Goal: Information Seeking & Learning: Check status

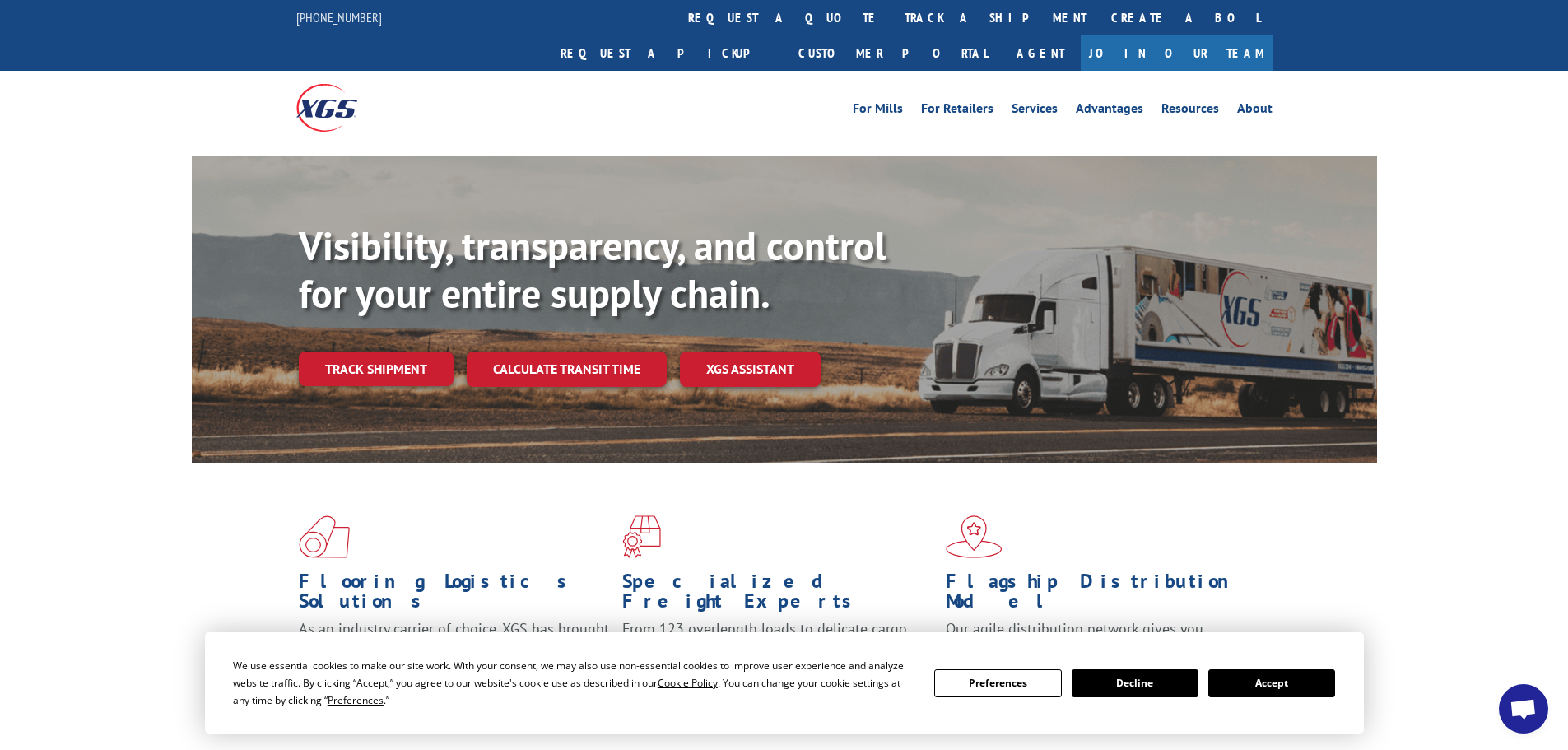
click at [892, 23] on link "track a shipment" at bounding box center [995, 17] width 207 height 36
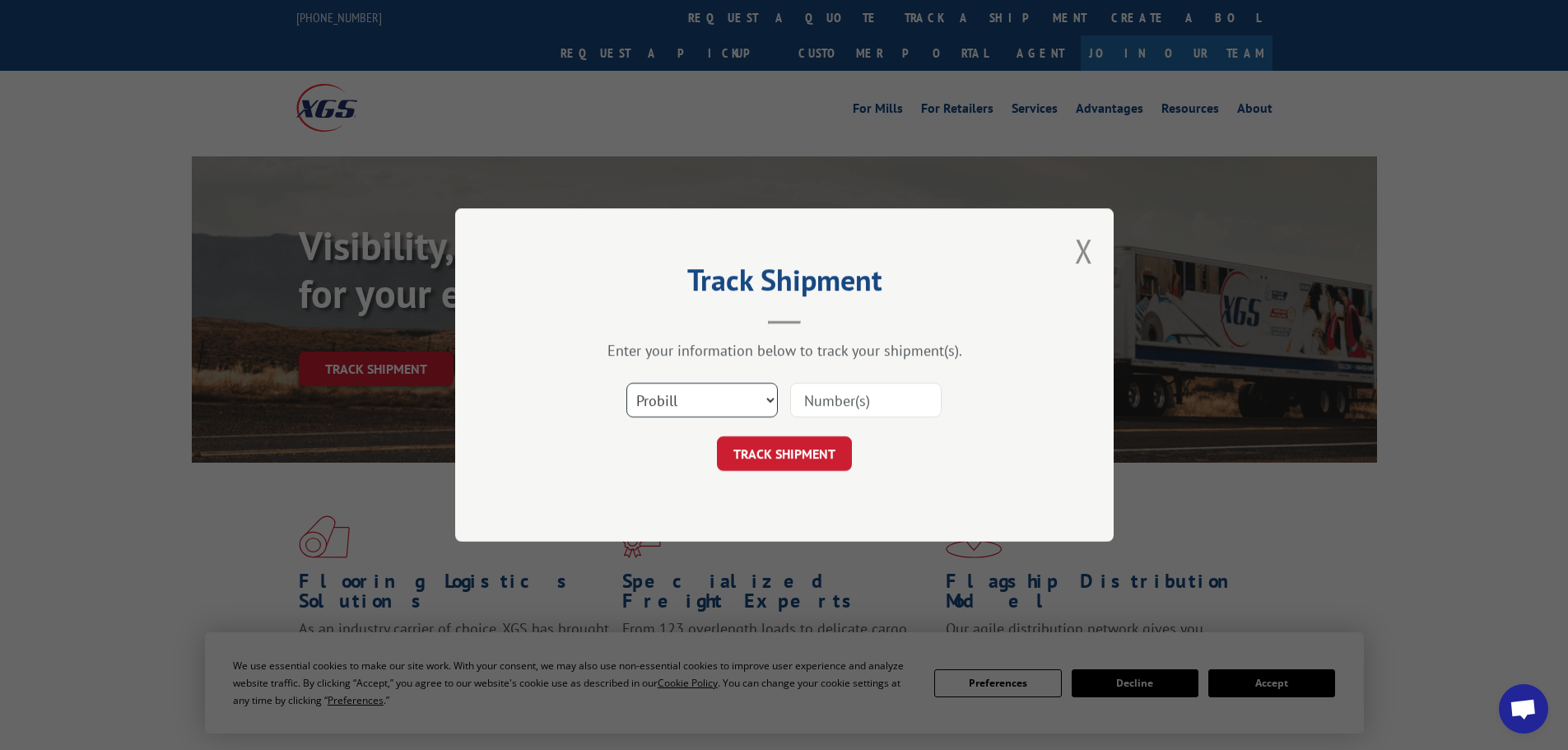
click at [737, 404] on select "Select category... Probill BOL PO" at bounding box center [701, 400] width 151 height 35
select select "po"
click at [626, 383] on select "Select category... Probill BOL PO" at bounding box center [701, 400] width 151 height 35
click at [838, 394] on input at bounding box center [866, 400] width 151 height 35
paste input "06515077"
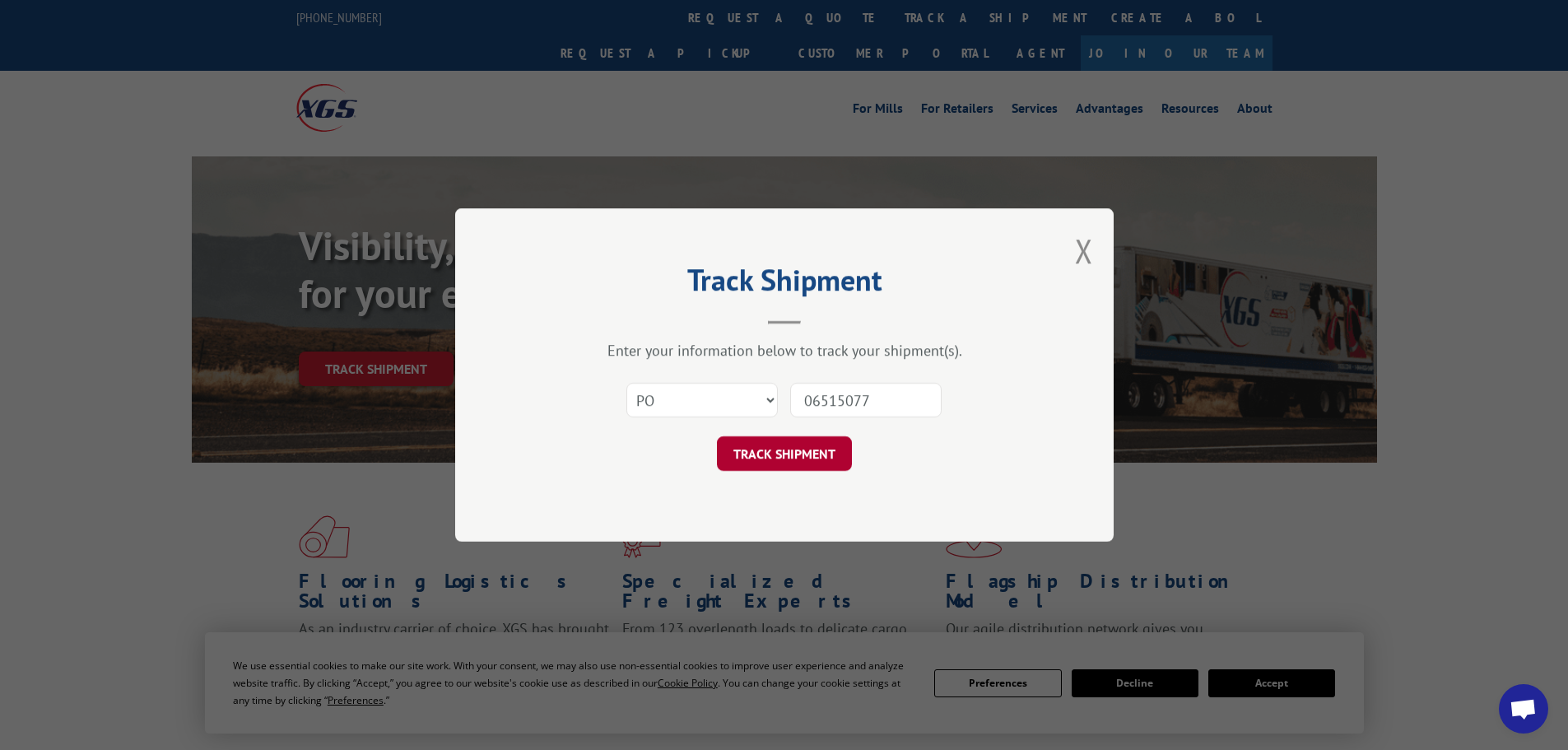
type input "06515077"
click at [776, 456] on button "TRACK SHIPMENT" at bounding box center [784, 453] width 135 height 35
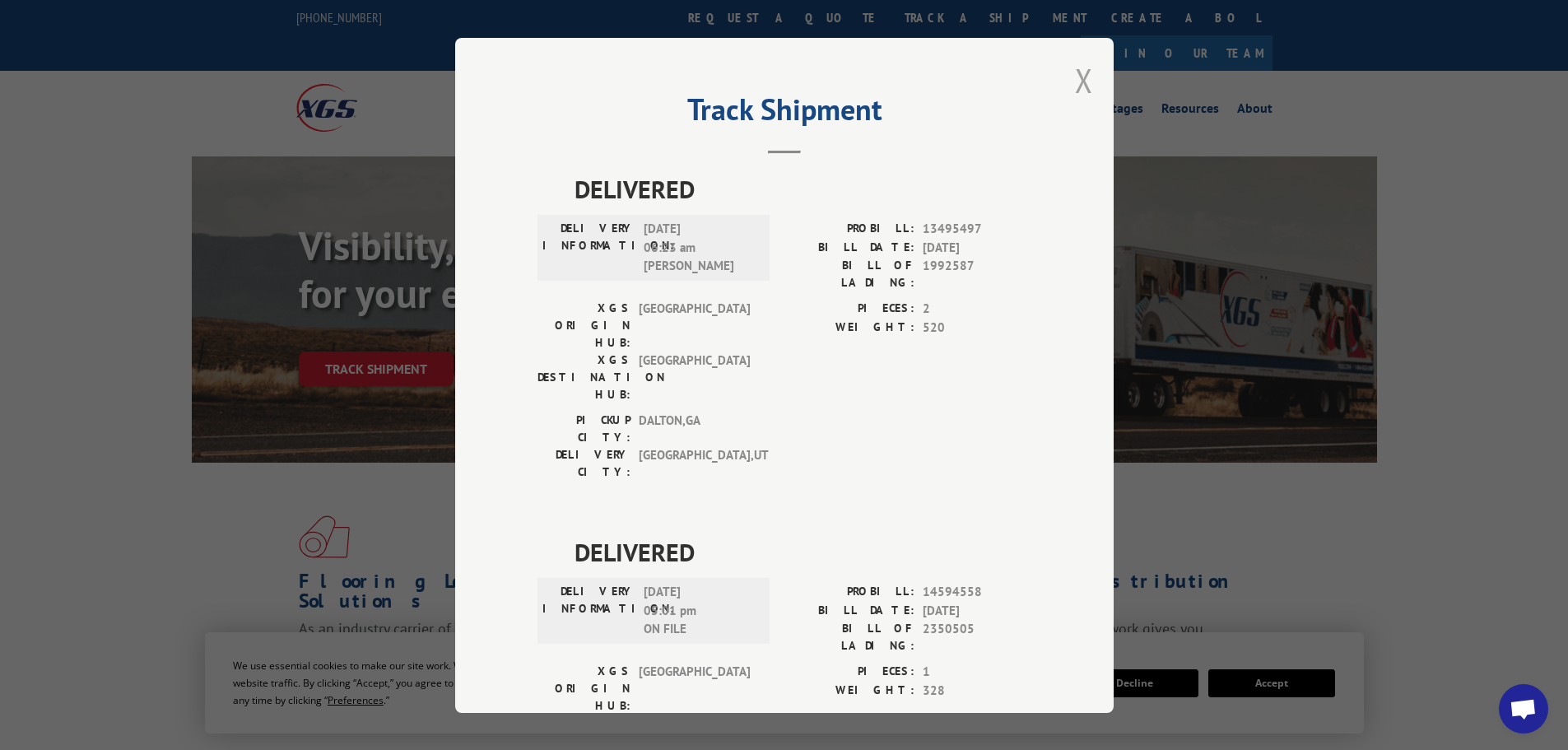
click at [1081, 72] on button "Close modal" at bounding box center [1084, 81] width 18 height 44
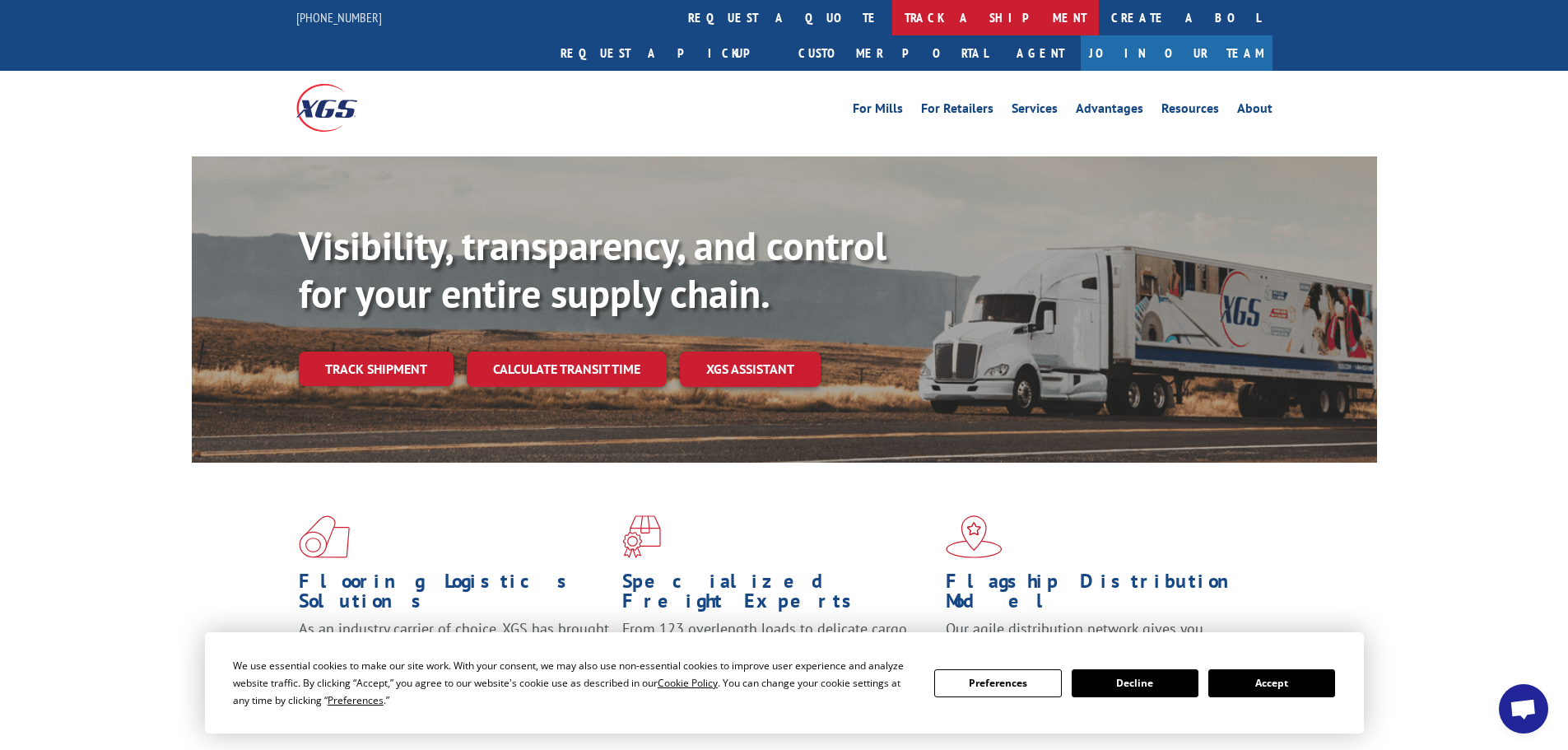
click at [892, 24] on link "track a shipment" at bounding box center [995, 17] width 207 height 36
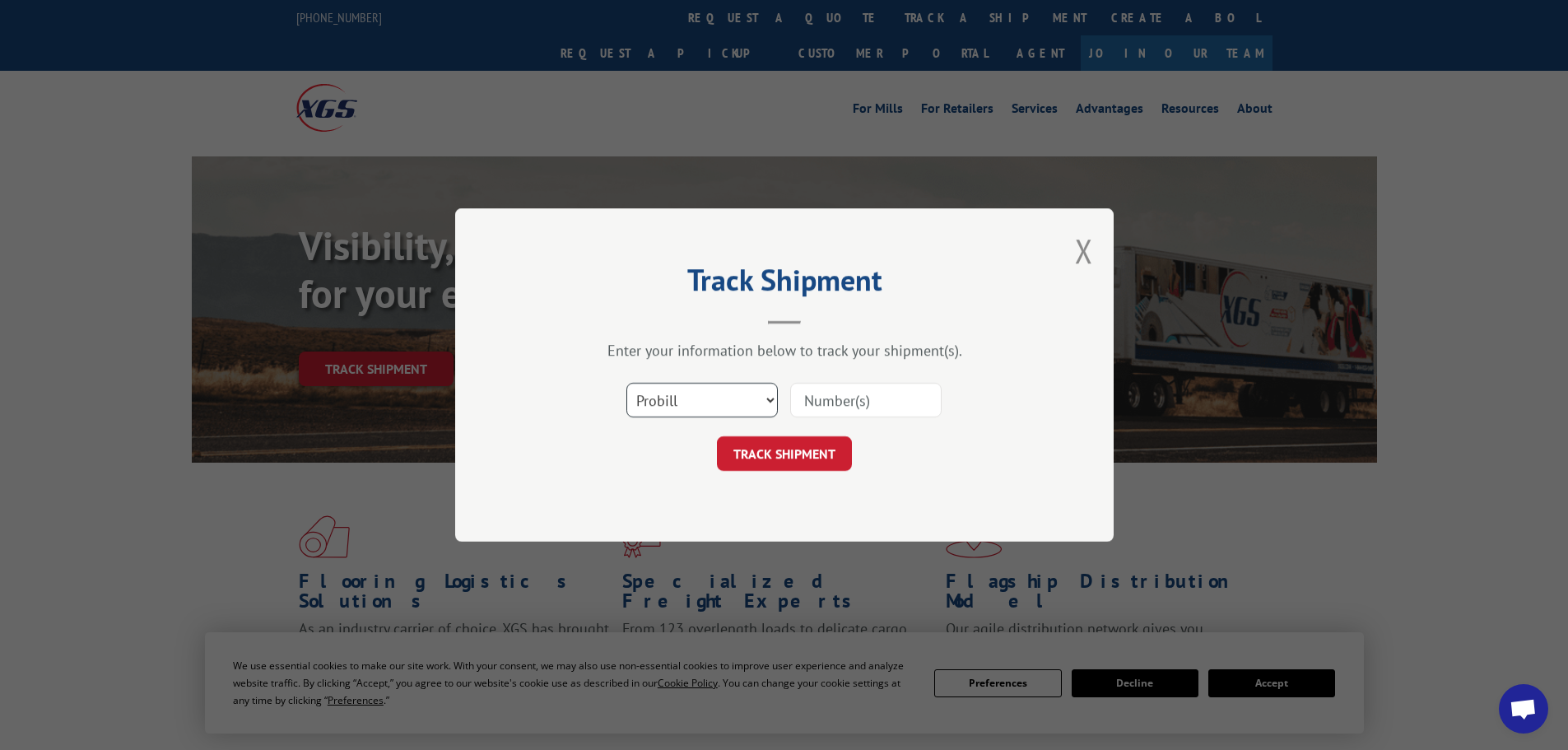
click at [748, 398] on select "Select category... Probill BOL PO" at bounding box center [701, 400] width 151 height 35
select select "po"
click at [626, 383] on select "Select category... Probill BOL PO" at bounding box center [701, 400] width 151 height 35
click at [847, 397] on input at bounding box center [866, 400] width 151 height 35
paste input "06515101"
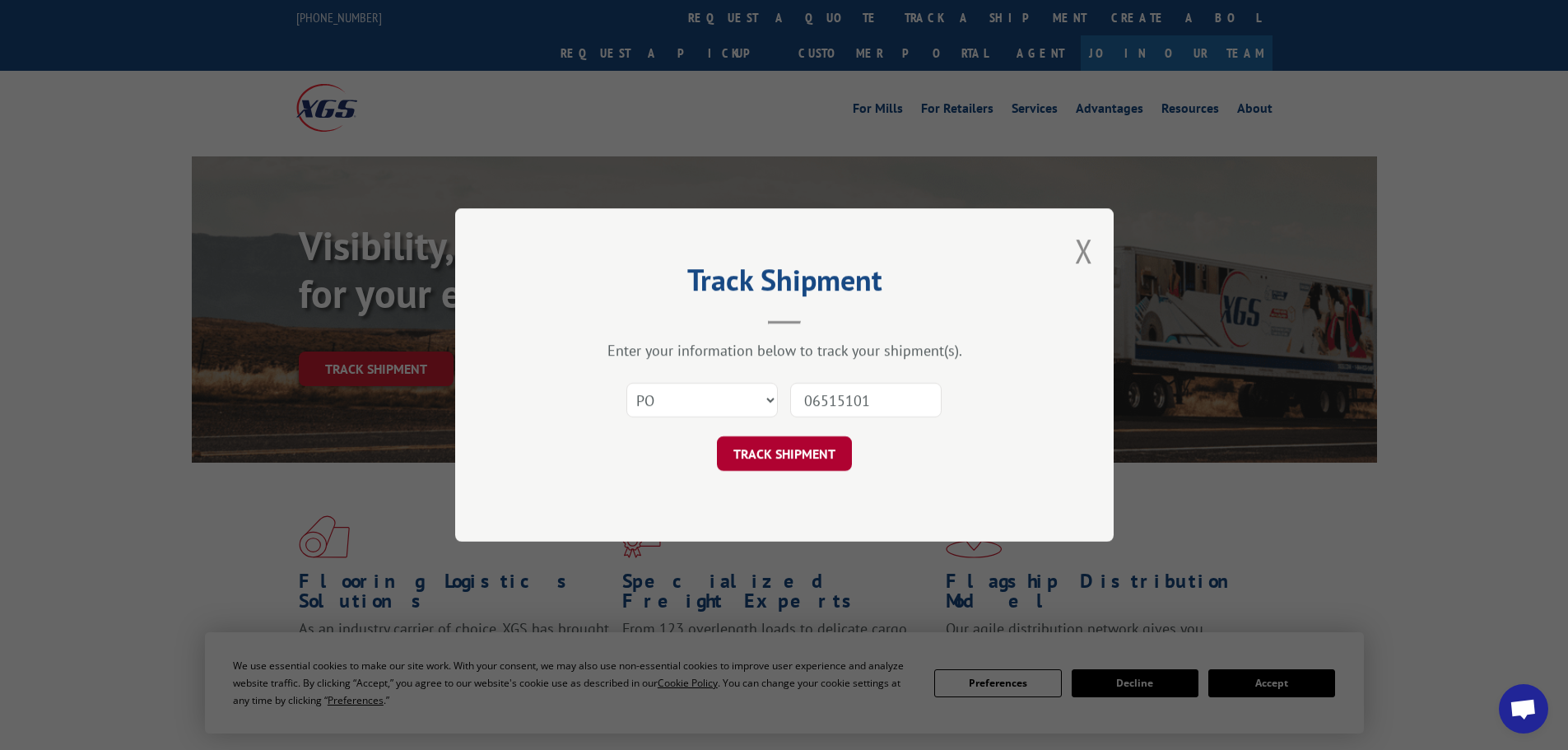
type input "06515101"
click at [821, 457] on button "TRACK SHIPMENT" at bounding box center [784, 453] width 135 height 35
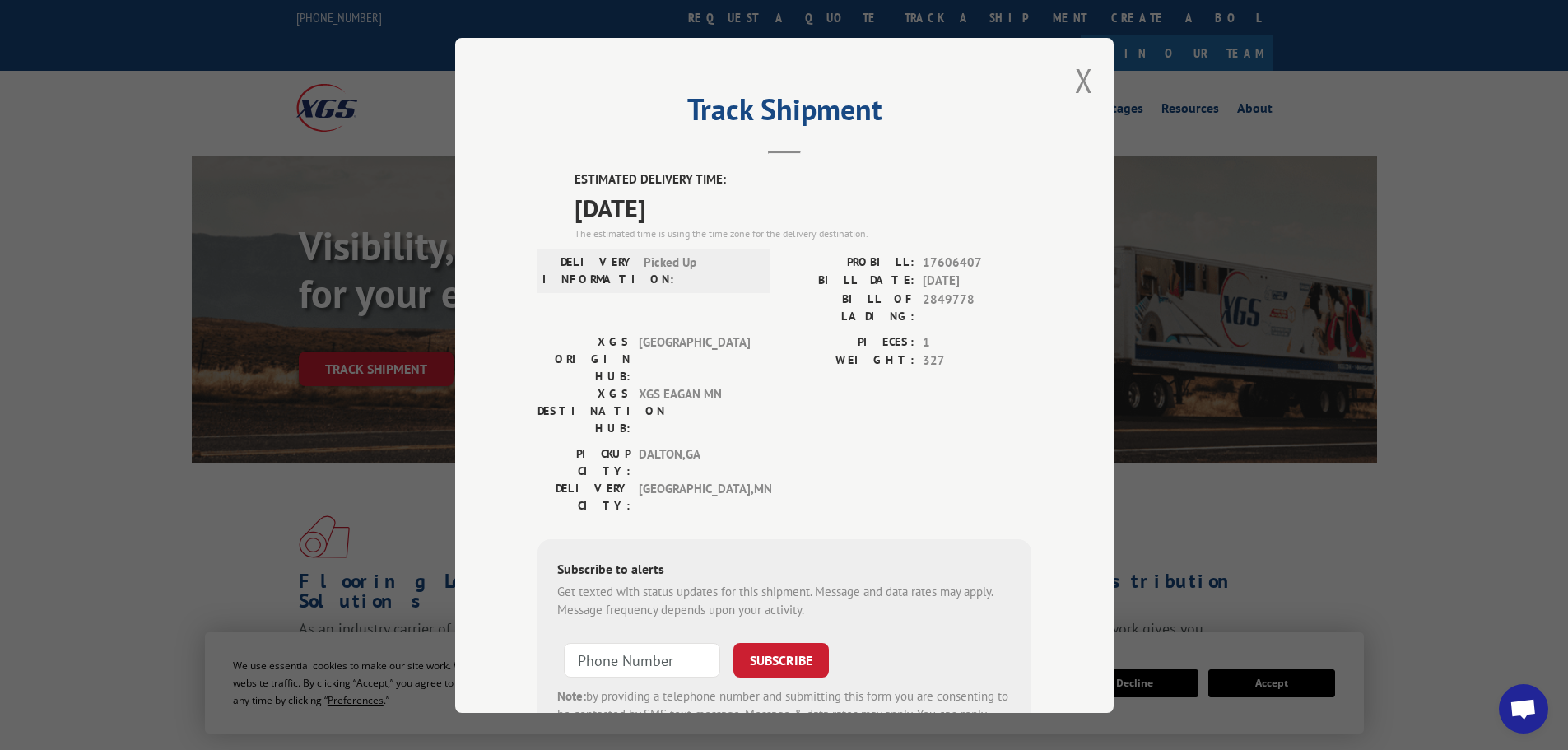
drag, startPoint x: 1074, startPoint y: 85, endPoint x: 1028, endPoint y: 70, distance: 48.4
click at [1075, 84] on button "Close modal" at bounding box center [1084, 81] width 18 height 44
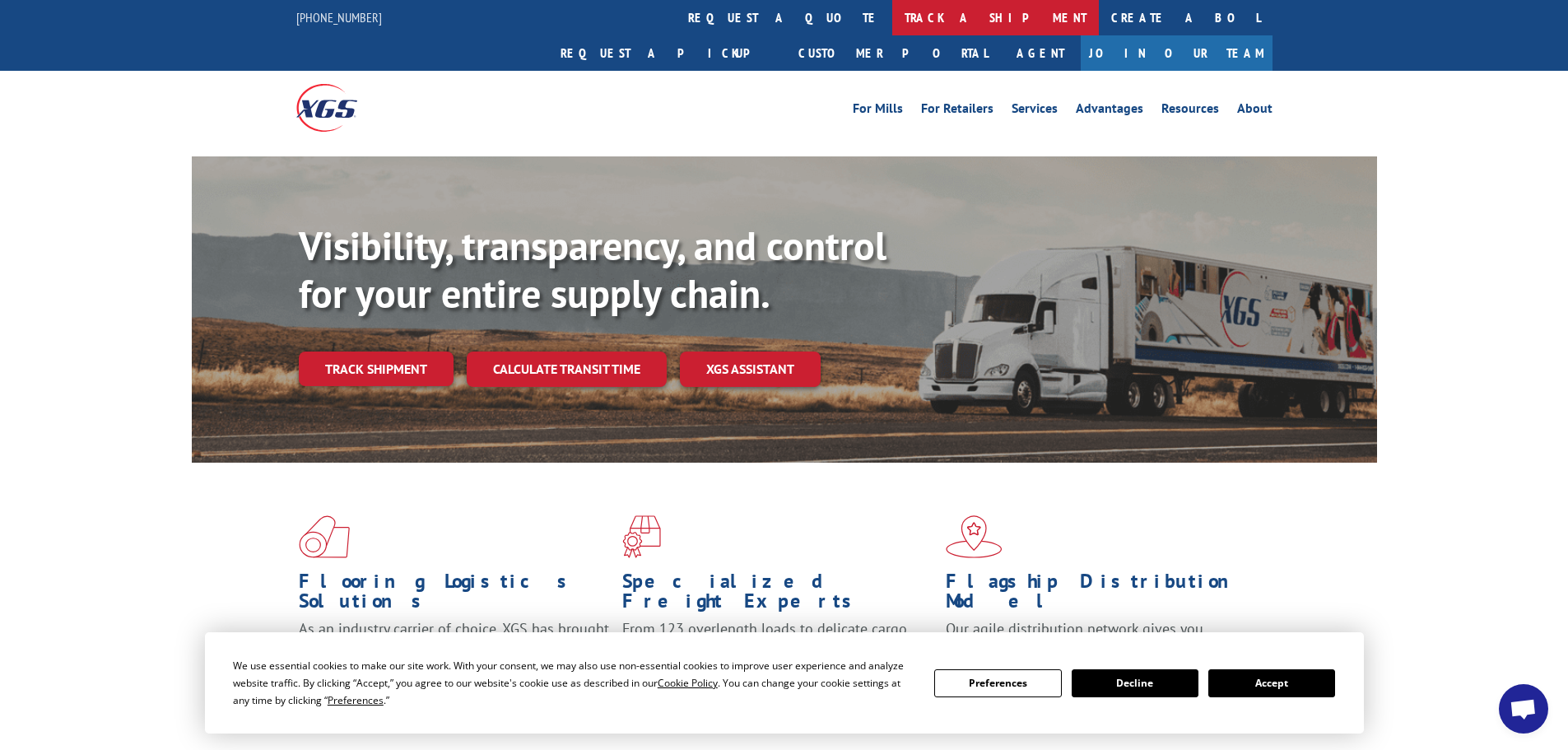
click at [892, 9] on link "track a shipment" at bounding box center [995, 17] width 207 height 36
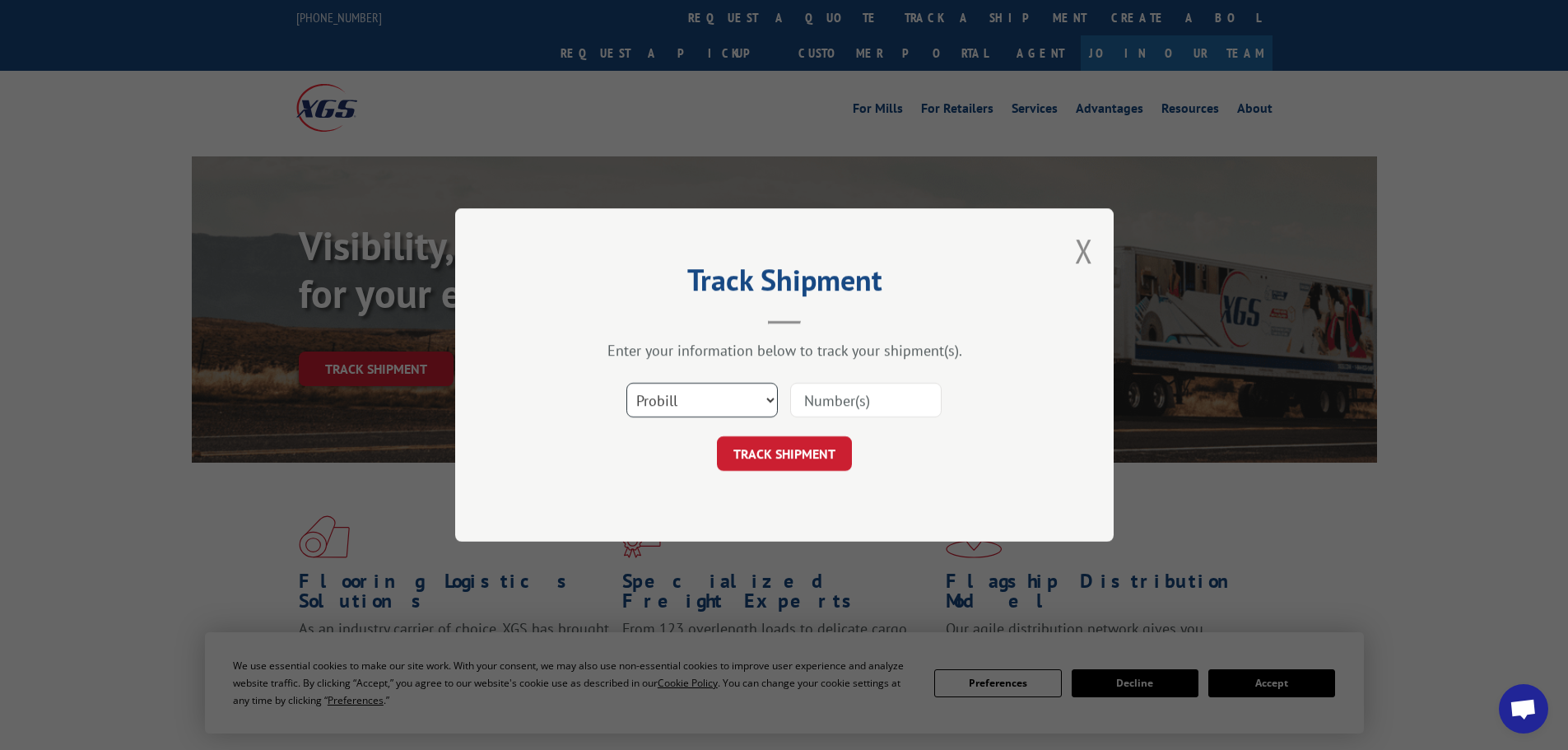
click at [716, 415] on select "Select category... Probill BOL PO" at bounding box center [701, 400] width 151 height 35
select select "po"
click at [626, 383] on select "Select category... Probill BOL PO" at bounding box center [701, 400] width 151 height 35
click at [812, 397] on input at bounding box center [866, 400] width 151 height 35
paste input "06515081"
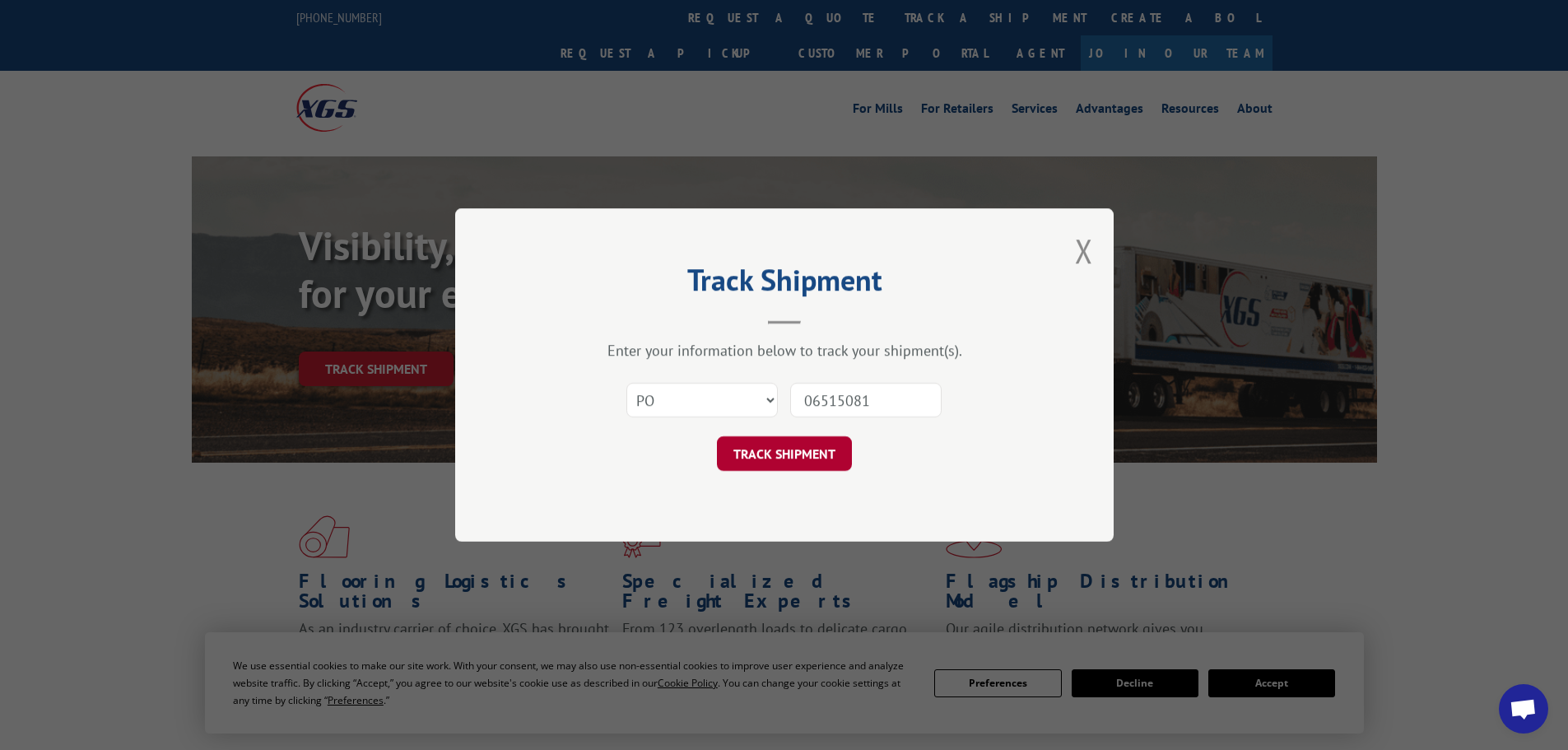
type input "06515081"
click at [762, 443] on button "TRACK SHIPMENT" at bounding box center [784, 453] width 135 height 35
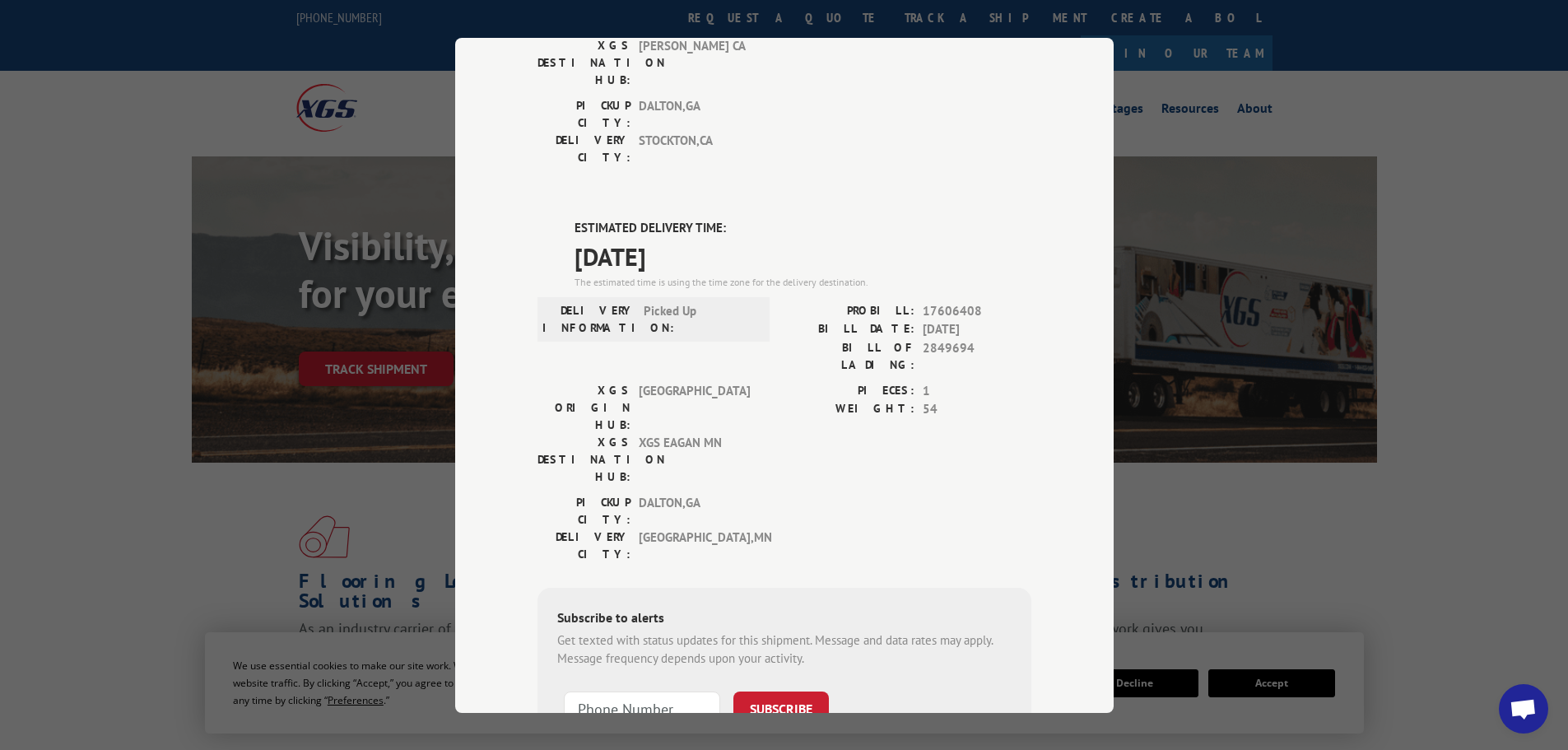
scroll to position [330, 0]
